Goal: Transaction & Acquisition: Purchase product/service

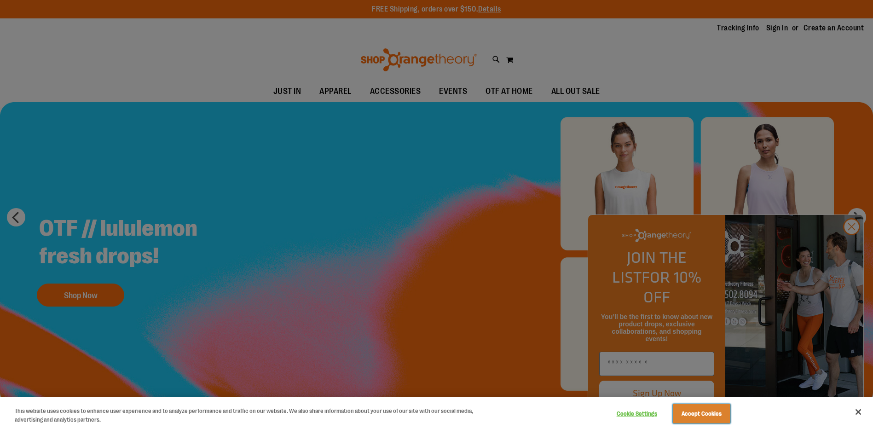
click at [706, 414] on button "Accept Cookies" at bounding box center [702, 413] width 58 height 19
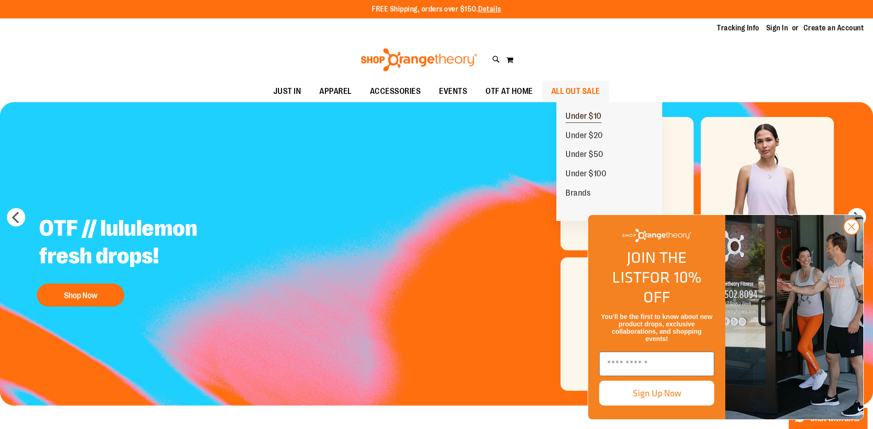
click at [582, 117] on span "Under $10" at bounding box center [584, 117] width 36 height 12
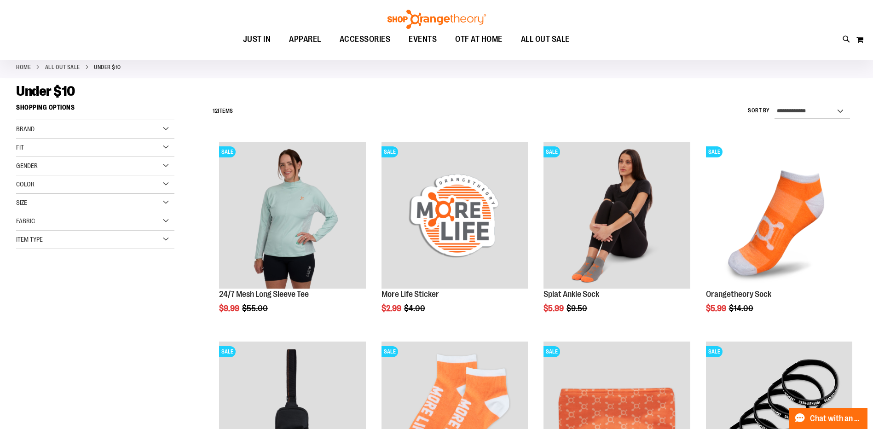
scroll to position [46, 0]
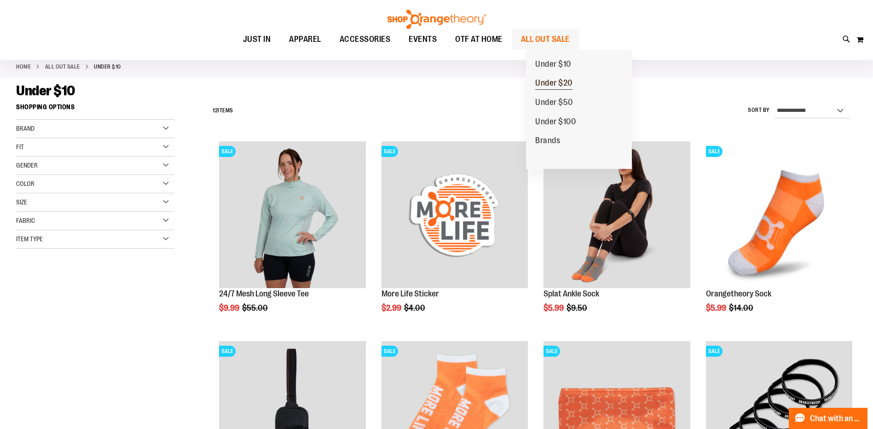
click at [553, 81] on span "Under $20" at bounding box center [553, 84] width 37 height 12
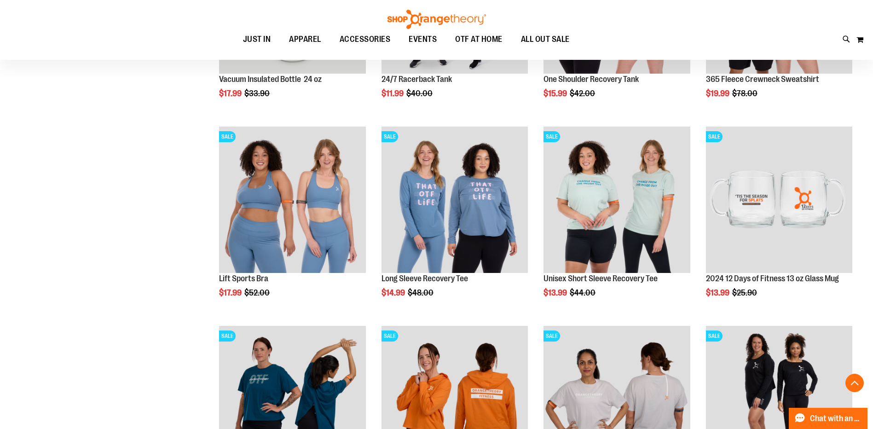
scroll to position [276, 0]
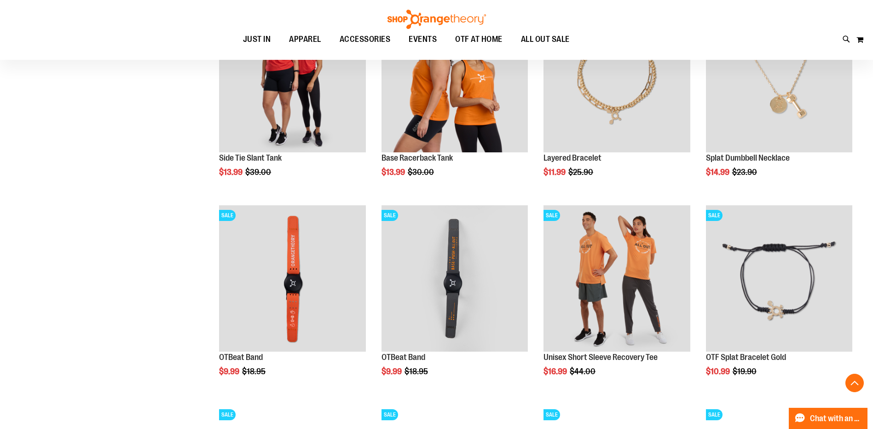
scroll to position [782, 0]
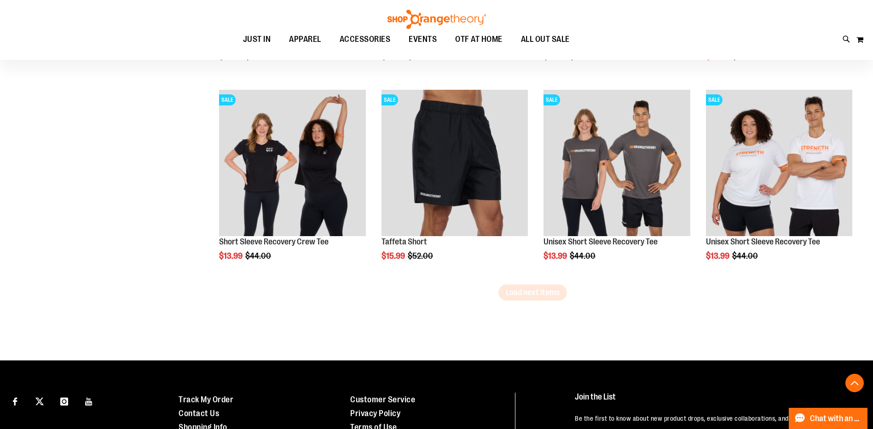
scroll to position [1703, 0]
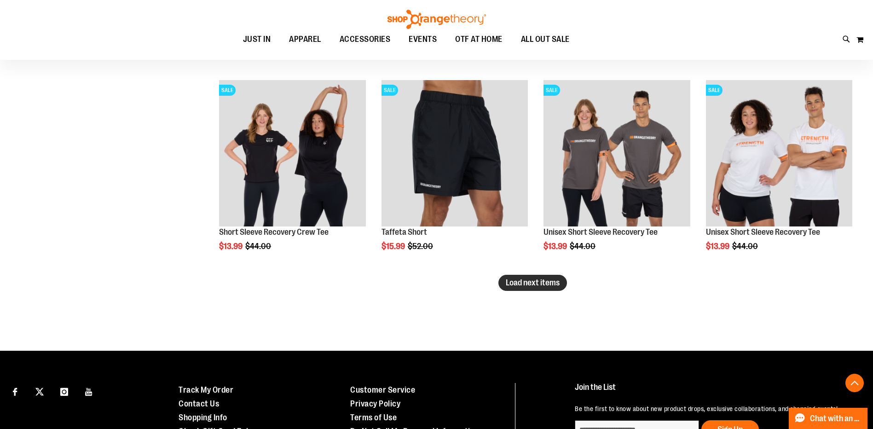
click at [517, 285] on span "Load next items" at bounding box center [533, 282] width 54 height 9
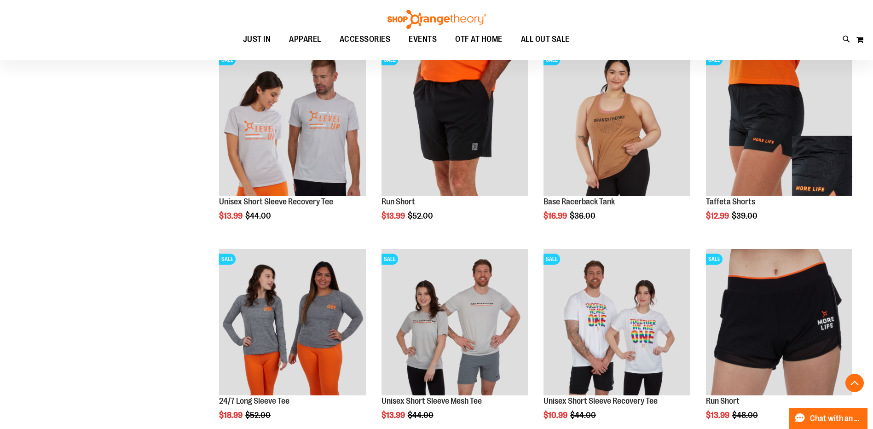
scroll to position [2255, 0]
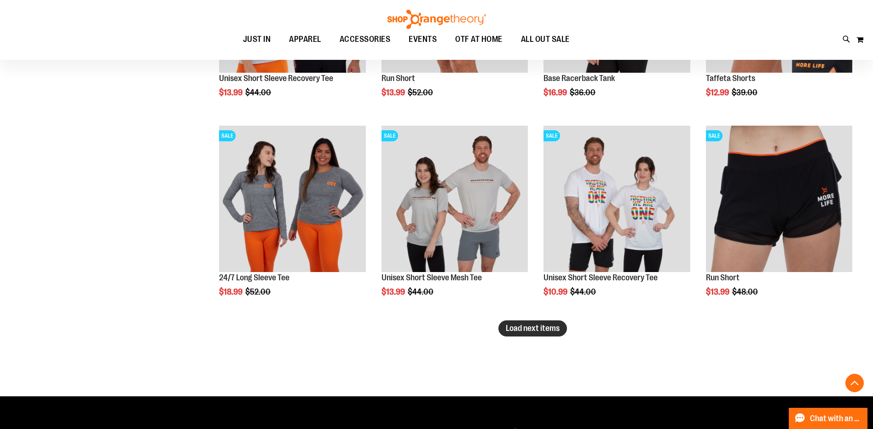
click at [523, 334] on button "Load next items" at bounding box center [533, 328] width 69 height 16
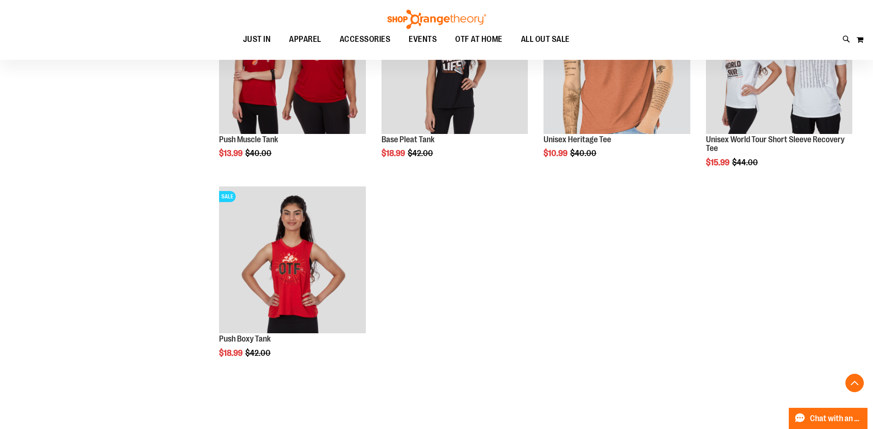
scroll to position [2792, 0]
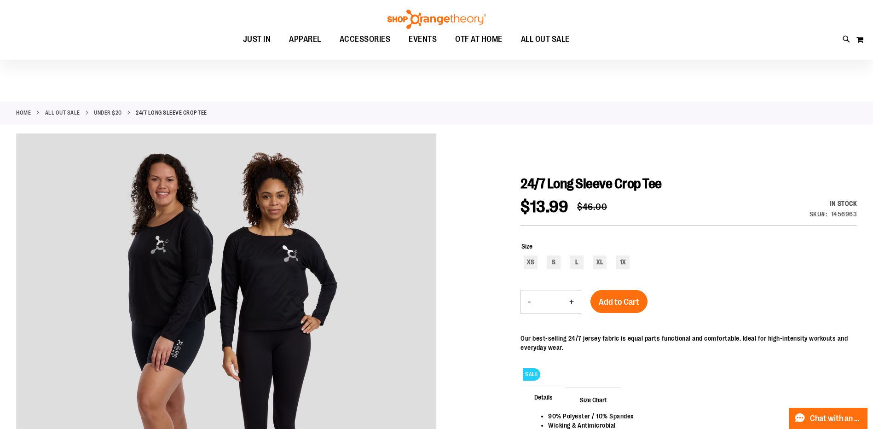
scroll to position [92, 0]
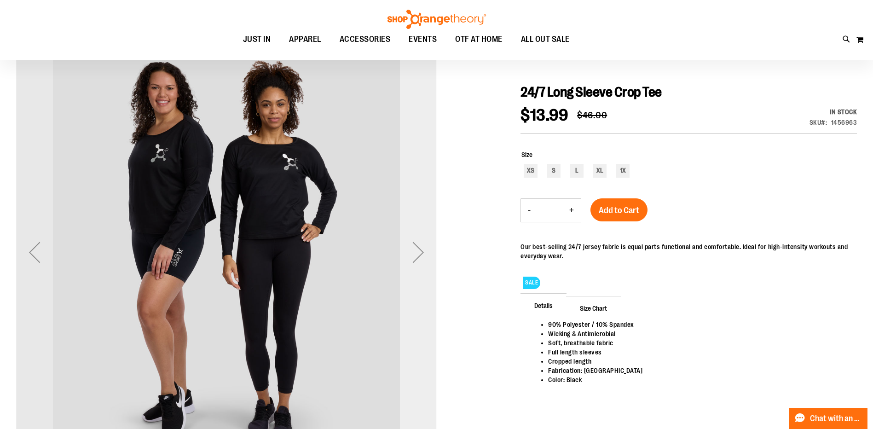
click at [424, 262] on div "Next" at bounding box center [418, 252] width 37 height 37
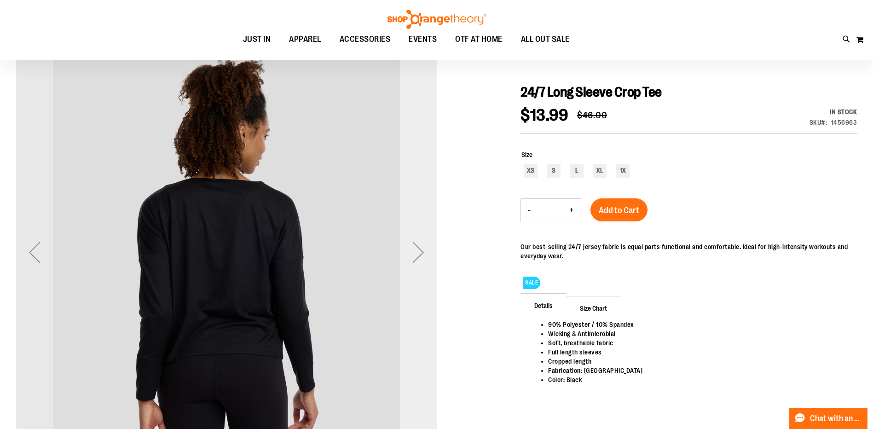
click at [420, 256] on div "Next" at bounding box center [418, 252] width 37 height 37
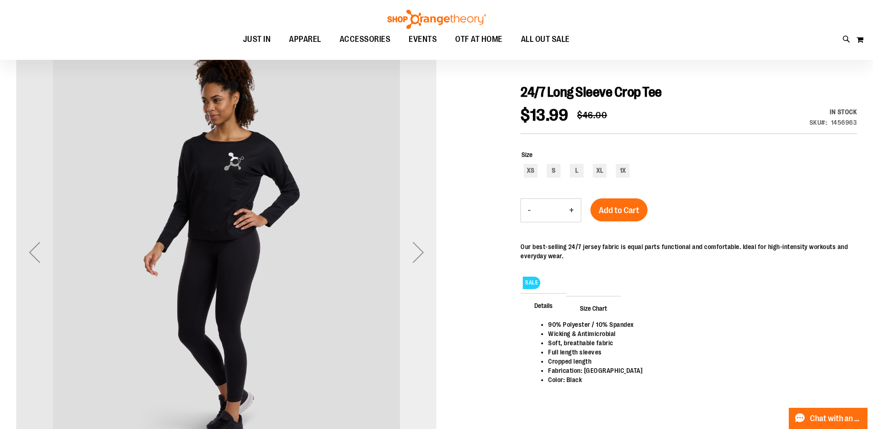
click at [417, 252] on div "Next" at bounding box center [418, 252] width 37 height 37
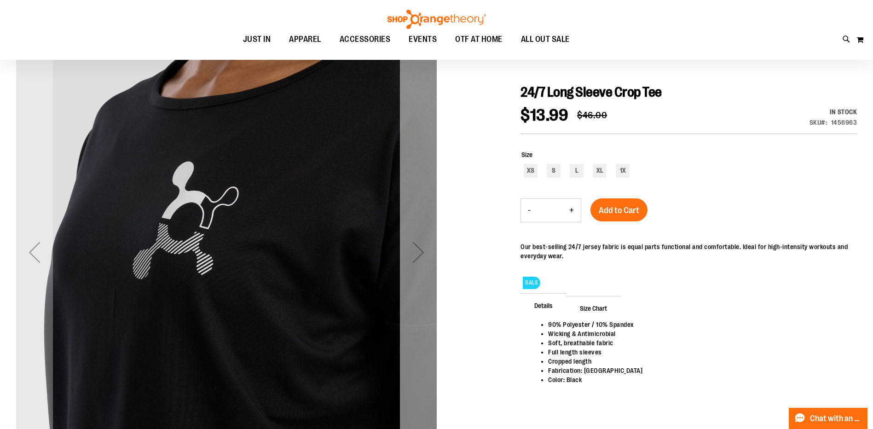
click at [417, 252] on div "Next" at bounding box center [418, 252] width 37 height 37
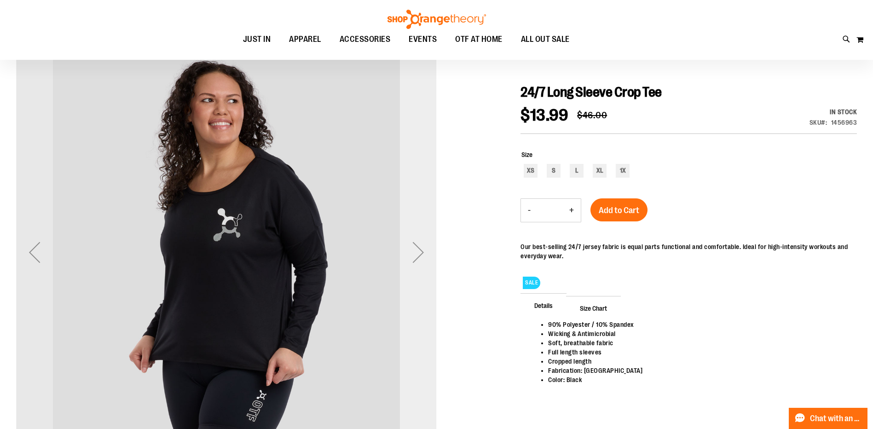
click at [417, 252] on div "Next" at bounding box center [418, 252] width 37 height 37
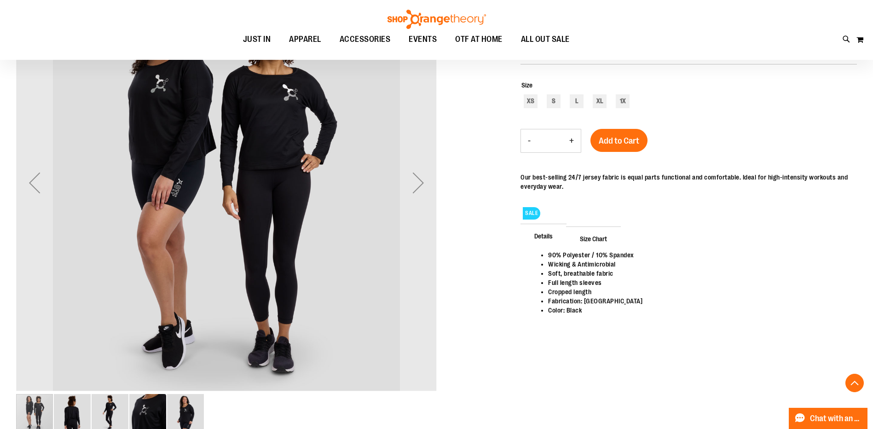
scroll to position [276, 0]
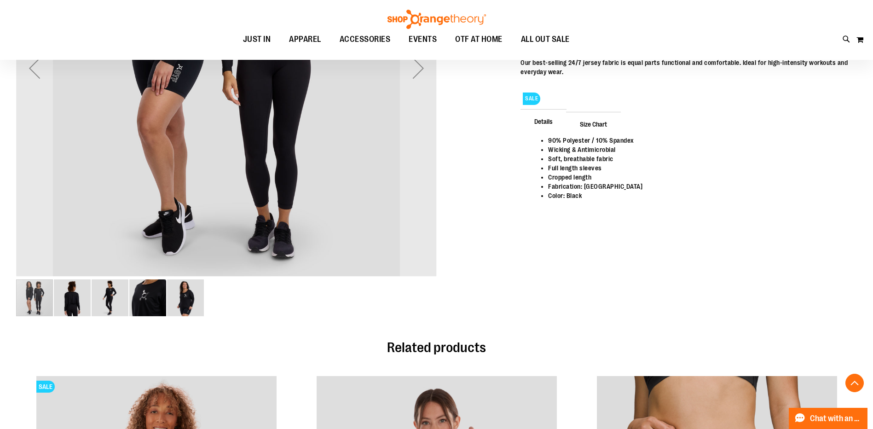
click at [100, 296] on img "image 3 of 5" at bounding box center [110, 297] width 37 height 37
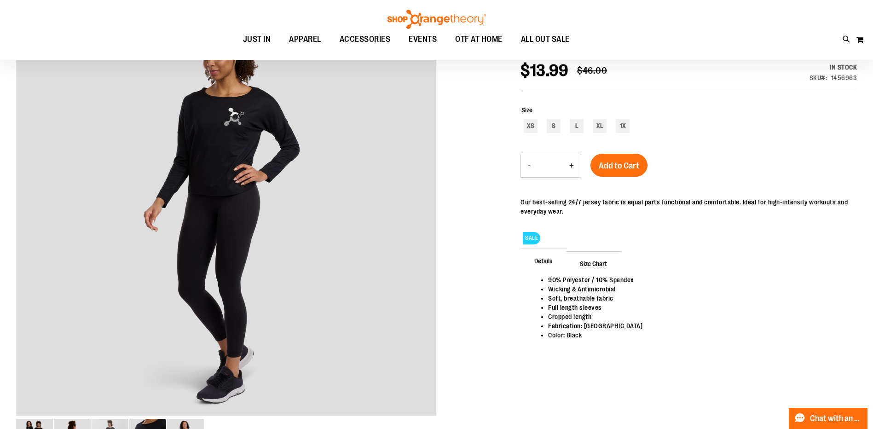
scroll to position [322, 0]
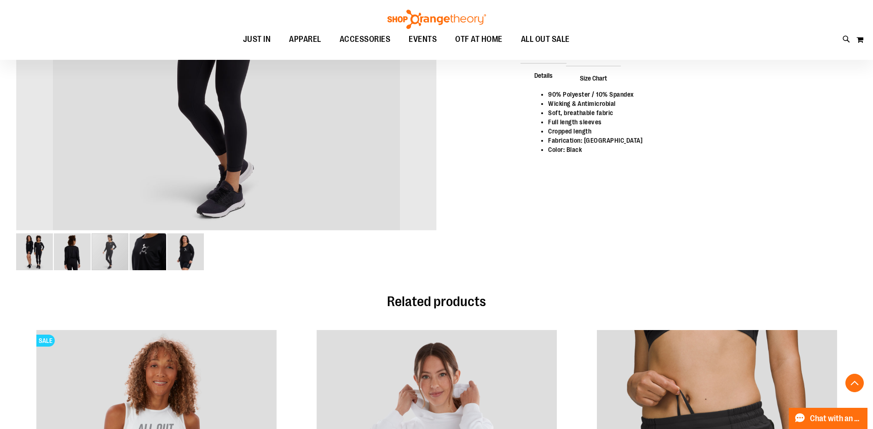
click at [184, 253] on img "image 5 of 5" at bounding box center [185, 251] width 37 height 37
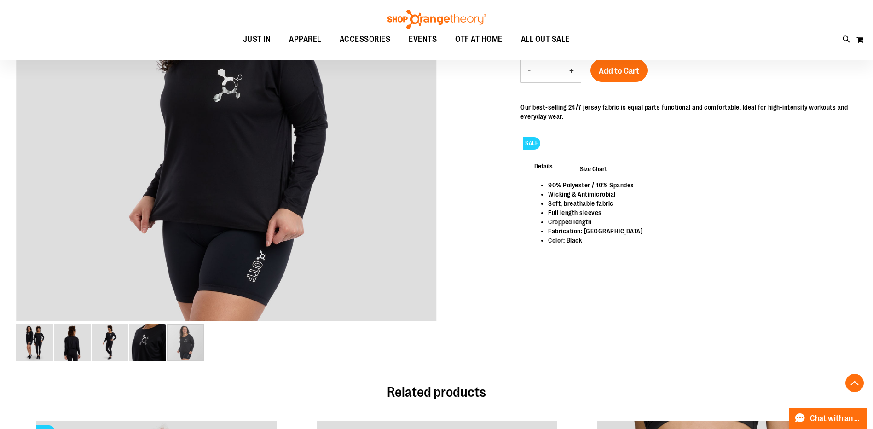
scroll to position [92, 0]
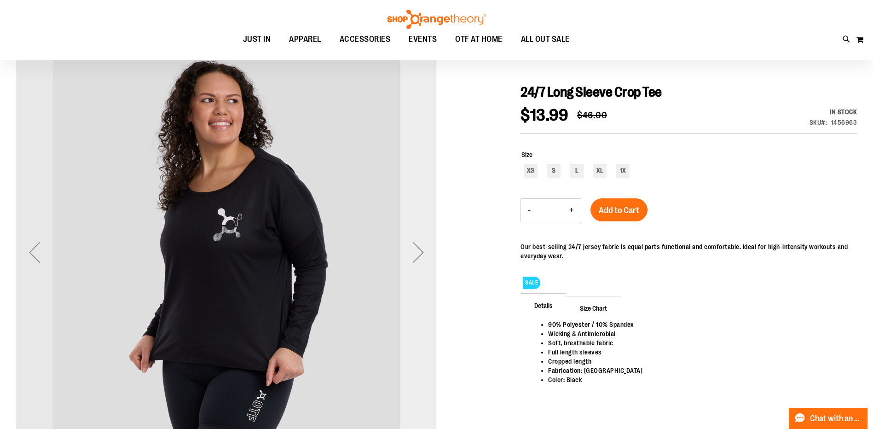
click at [426, 256] on div "Next" at bounding box center [418, 252] width 37 height 37
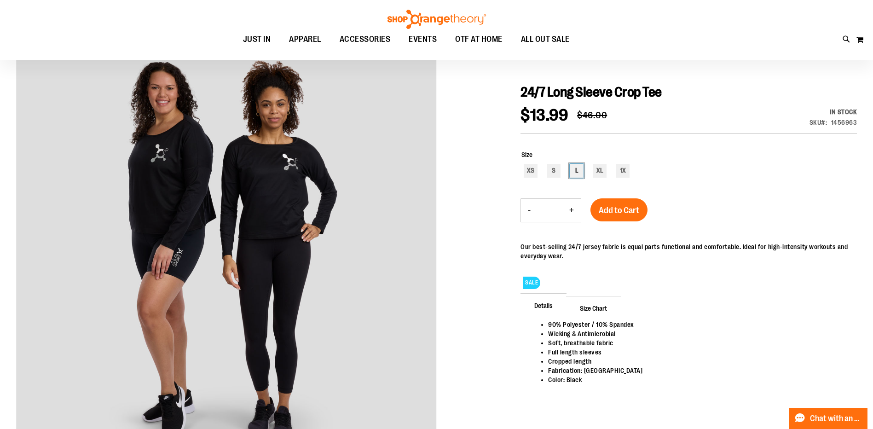
click at [575, 174] on div "L" at bounding box center [577, 171] width 14 height 14
type input "***"
click at [631, 212] on button "Add to Cart" at bounding box center [619, 209] width 57 height 23
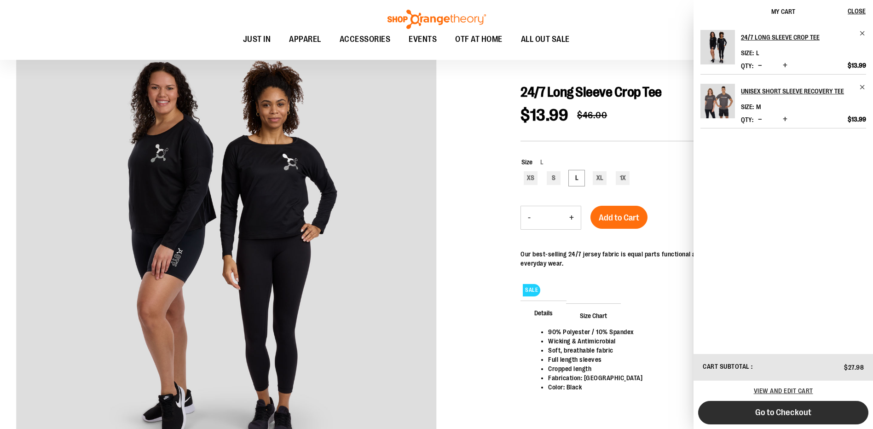
click at [821, 412] on button "Go to Checkout" at bounding box center [783, 412] width 170 height 23
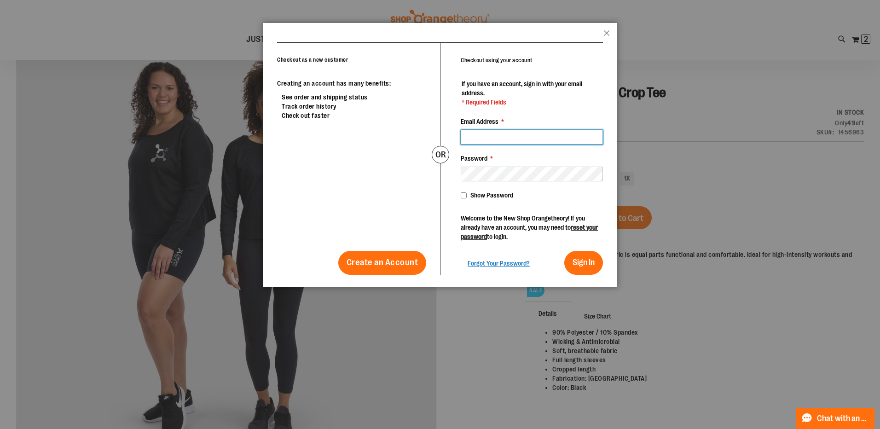
click at [496, 135] on input "Email Address *" at bounding box center [532, 137] width 142 height 15
type input "**********"
click at [564, 251] on button "Sign In" at bounding box center [583, 263] width 39 height 24
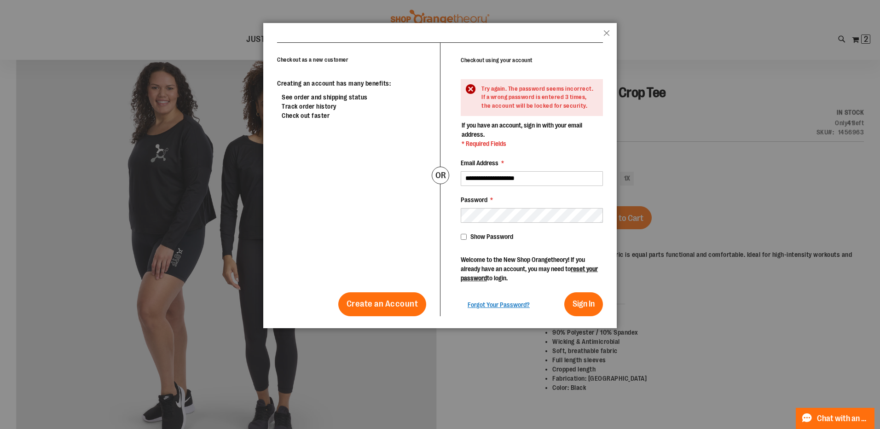
click at [507, 240] on span "Show Password" at bounding box center [491, 236] width 43 height 7
click at [564, 292] on button "Sign In" at bounding box center [583, 304] width 39 height 24
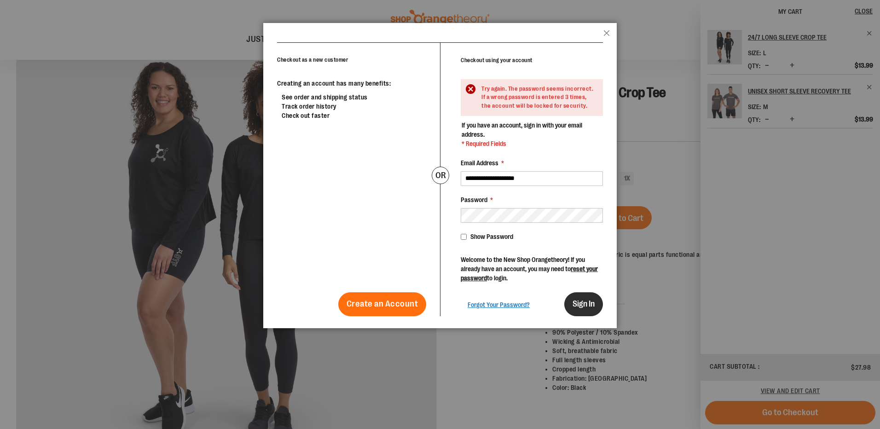
click at [589, 308] on span "Sign In" at bounding box center [584, 303] width 22 height 9
click at [610, 30] on header "popup-authentication popup Close" at bounding box center [440, 32] width 354 height 19
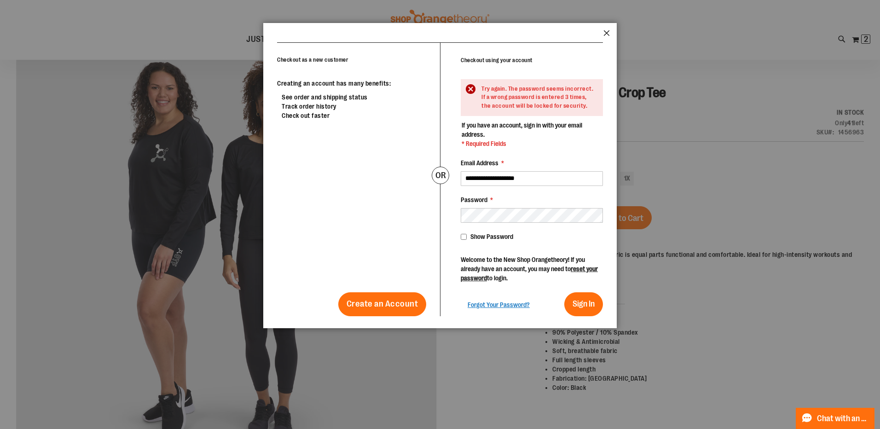
click at [609, 32] on button "Close" at bounding box center [607, 36] width 6 height 12
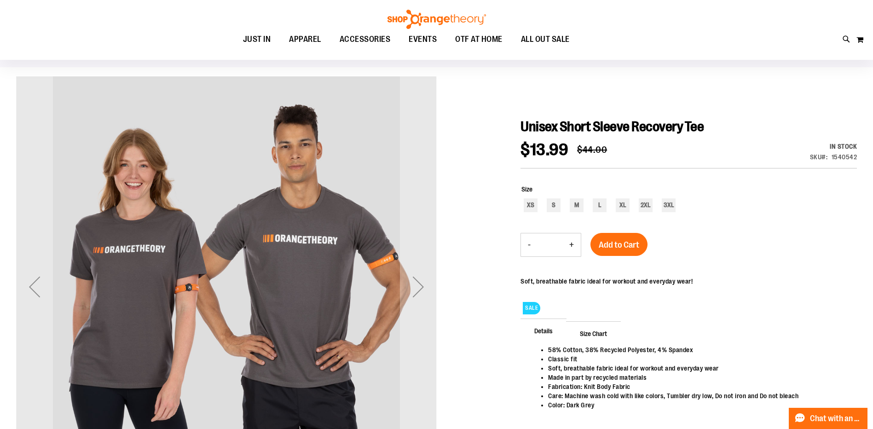
scroll to position [92, 0]
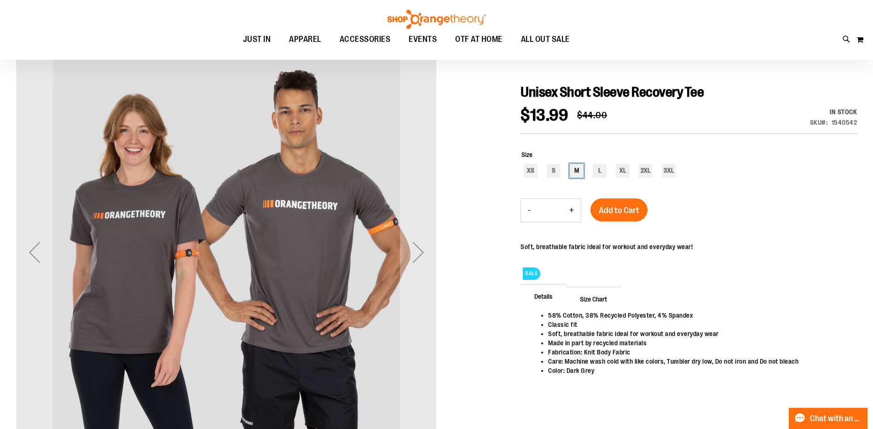
click at [577, 168] on div "M" at bounding box center [577, 171] width 14 height 14
type input "***"
click at [415, 250] on div "Next" at bounding box center [418, 252] width 37 height 37
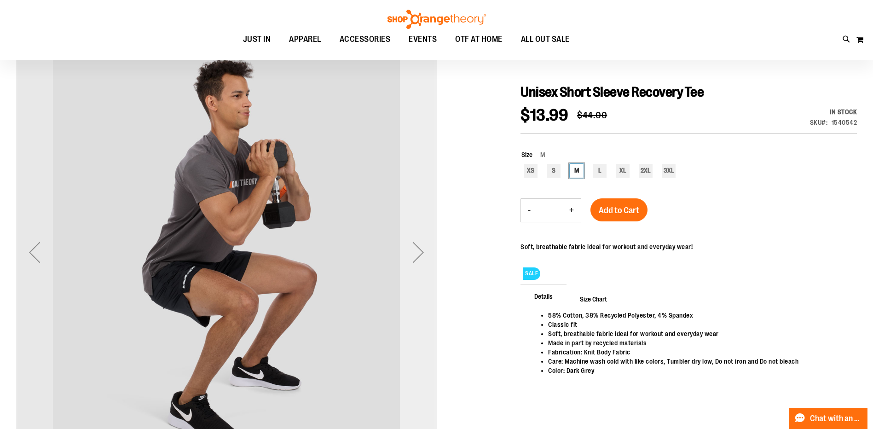
click at [415, 250] on div "Next" at bounding box center [418, 252] width 37 height 37
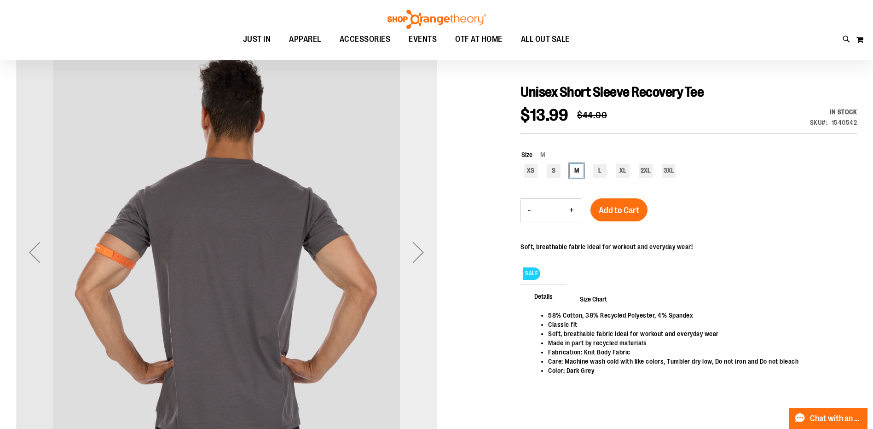
click at [415, 250] on div "Next" at bounding box center [418, 252] width 37 height 37
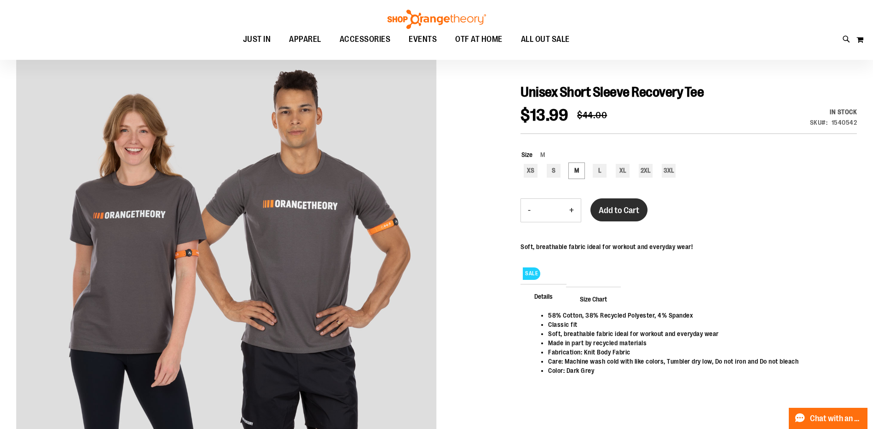
click at [609, 219] on button "Add to Cart" at bounding box center [619, 209] width 57 height 23
